Goal: Find specific page/section: Find specific page/section

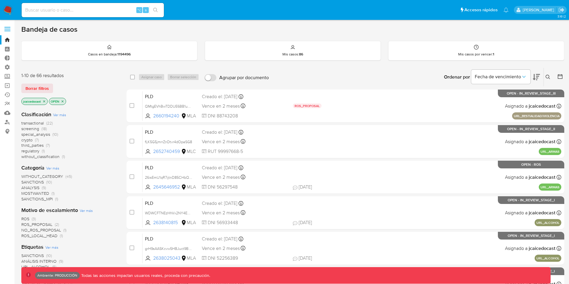
click at [3, 29] on label at bounding box center [7, 29] width 15 height 12
click at [0, 0] on input "checkbox" at bounding box center [0, 0] width 0 height 0
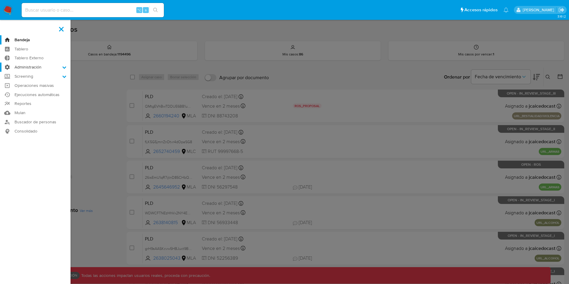
click at [33, 67] on label "Administración" at bounding box center [35, 66] width 70 height 9
click at [0, 0] on input "Administración" at bounding box center [0, 0] width 0 height 0
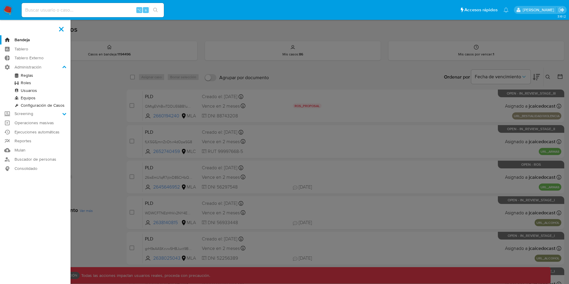
click at [62, 30] on span at bounding box center [61, 29] width 5 height 5
click at [0, 0] on input "checkbox" at bounding box center [0, 0] width 0 height 0
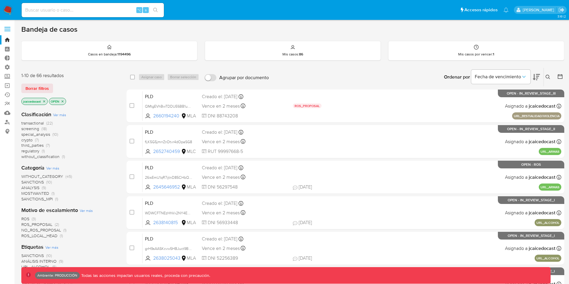
drag, startPoint x: 62, startPoint y: 30, endPoint x: 86, endPoint y: 85, distance: 59.8
click at [67, 36] on div "Bandeja de casos Casos en bandeja : 1194496 Mis casos : 86 Mis casos por vencer…" at bounding box center [292, 244] width 543 height 439
click at [6, 30] on label at bounding box center [7, 29] width 15 height 12
click at [0, 0] on input "checkbox" at bounding box center [0, 0] width 0 height 0
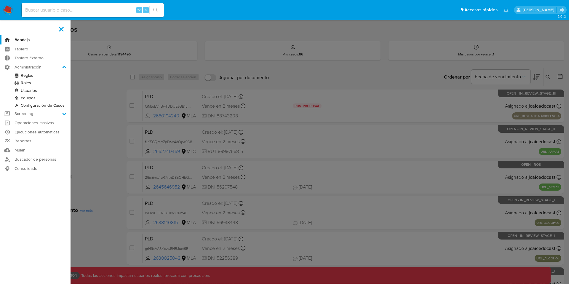
click at [40, 104] on link "Configuración de Casos" at bounding box center [35, 105] width 70 height 7
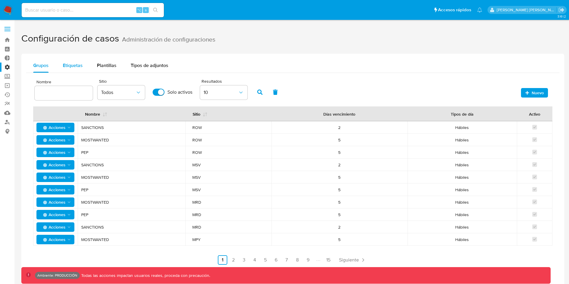
click at [80, 69] on div "Etiquetas" at bounding box center [73, 65] width 20 height 14
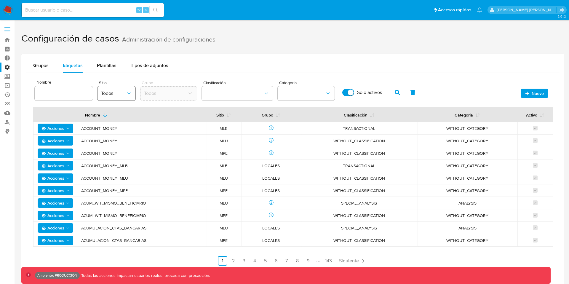
click at [115, 93] on span "Todos" at bounding box center [113, 93] width 25 height 6
click at [111, 133] on div "CBT" at bounding box center [114, 138] width 27 height 14
click at [397, 92] on icon "button" at bounding box center [397, 92] width 5 height 5
